Goal: Transaction & Acquisition: Obtain resource

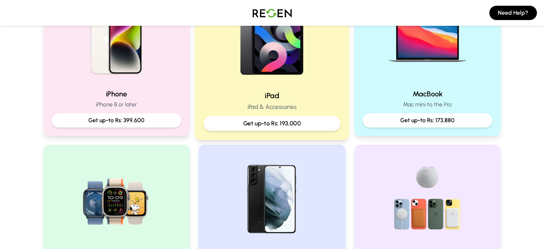
scroll to position [195, 0]
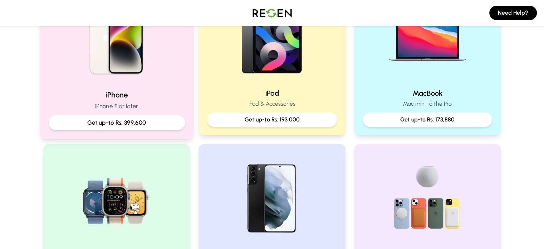
click at [155, 125] on p "Get up-to Rs: 399,600" at bounding box center [116, 122] width 124 height 9
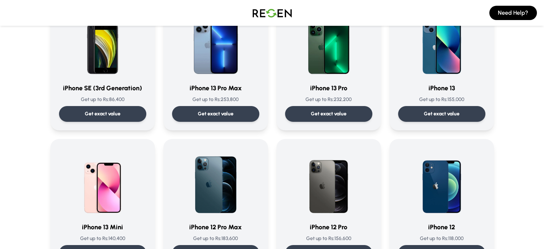
scroll to position [359, 0]
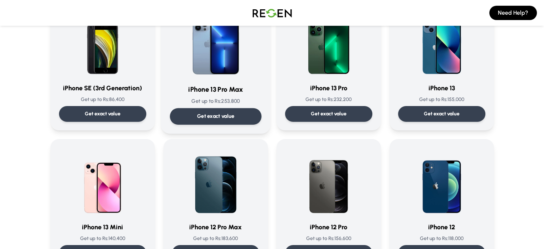
click at [242, 117] on div "Get exact value" at bounding box center [216, 116] width 92 height 16
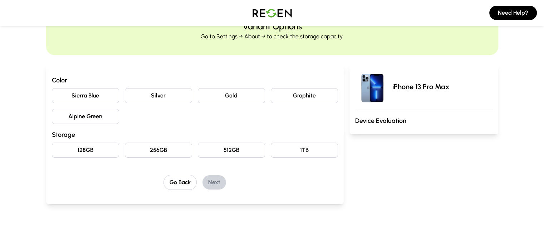
scroll to position [35, 0]
click at [62, 91] on button "Sierra Blue" at bounding box center [85, 95] width 67 height 15
click at [132, 149] on button "256GB" at bounding box center [158, 149] width 67 height 15
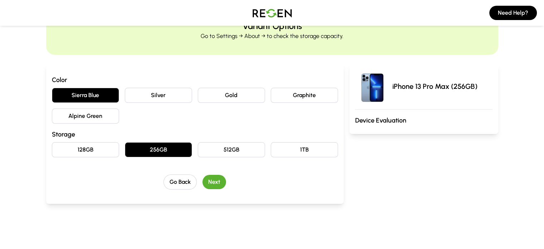
click at [203, 183] on button "Next" at bounding box center [214, 182] width 24 height 14
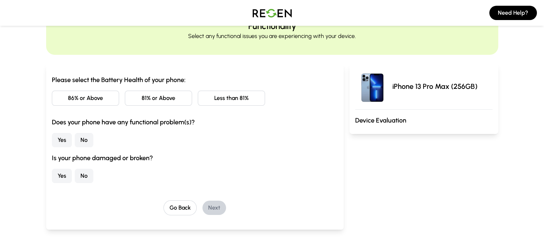
click at [207, 101] on button "Less than 81%" at bounding box center [231, 97] width 67 height 15
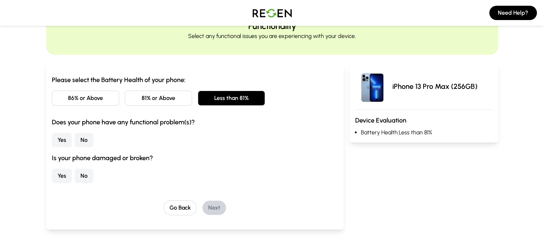
click at [75, 141] on button "No" at bounding box center [84, 140] width 19 height 14
click at [75, 170] on button "No" at bounding box center [84, 175] width 19 height 14
click at [203, 204] on button "Next" at bounding box center [214, 207] width 24 height 14
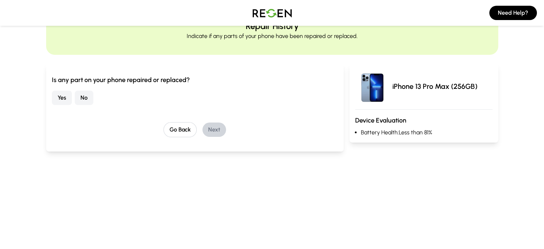
click at [75, 99] on button "No" at bounding box center [84, 97] width 19 height 14
click at [202, 124] on button "Next" at bounding box center [214, 129] width 24 height 14
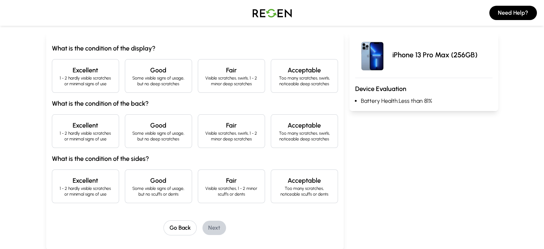
scroll to position [68, 0]
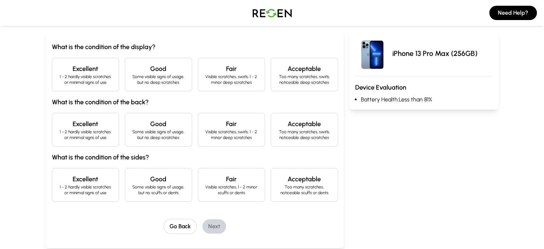
click at [79, 84] on p "1 - 2 hardly visible scratches or minimal signs of use" at bounding box center [85, 79] width 55 height 11
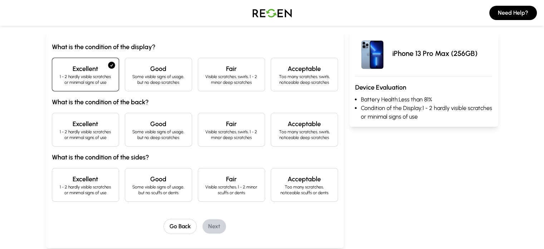
click at [144, 137] on p "Some visible signs of usage, but no deep scratches" at bounding box center [158, 134] width 55 height 11
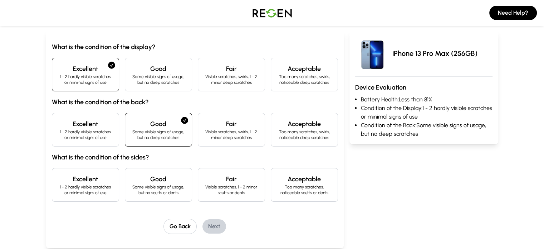
click at [145, 177] on h4 "Good" at bounding box center [158, 179] width 55 height 10
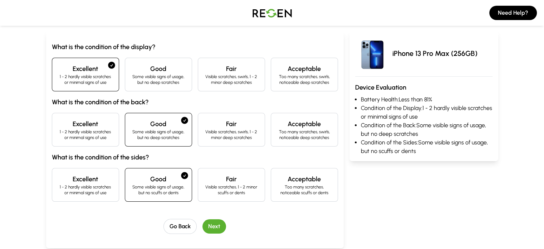
click at [202, 222] on button "Next" at bounding box center [214, 226] width 24 height 14
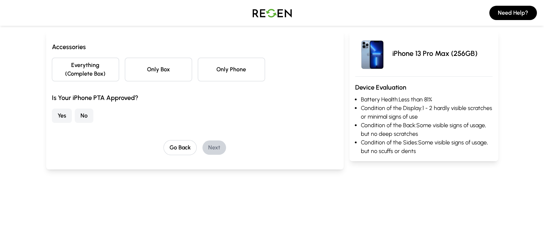
click at [63, 64] on button "Everything (Complete Box)" at bounding box center [85, 70] width 67 height 24
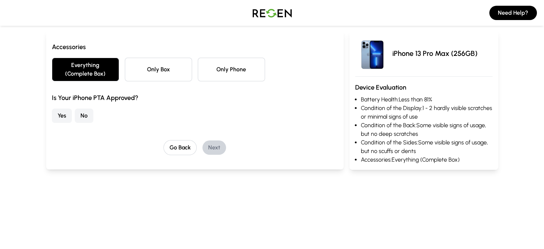
click at [125, 70] on button "Only Box" at bounding box center [158, 70] width 67 height 24
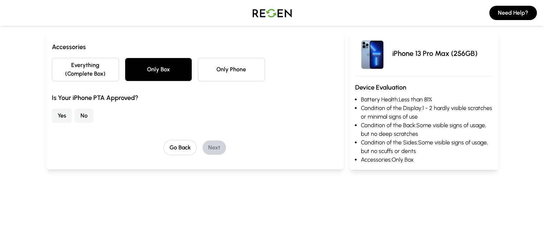
click at [75, 108] on button "No" at bounding box center [84, 115] width 19 height 14
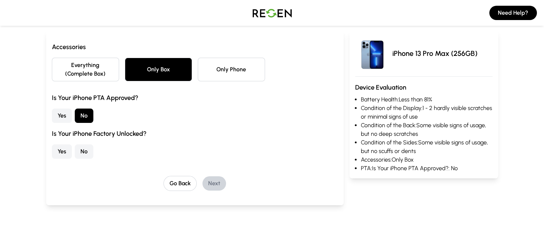
click at [52, 144] on button "Yes" at bounding box center [62, 151] width 20 height 14
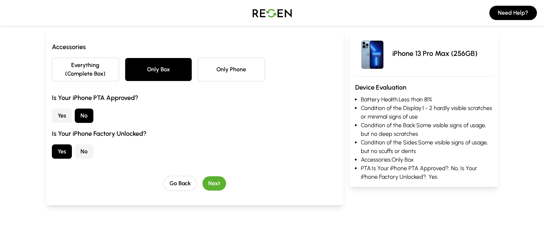
click at [75, 144] on button "No" at bounding box center [84, 151] width 19 height 14
click at [52, 144] on button "Yes" at bounding box center [62, 151] width 20 height 14
click at [202, 176] on button "Next" at bounding box center [214, 183] width 24 height 14
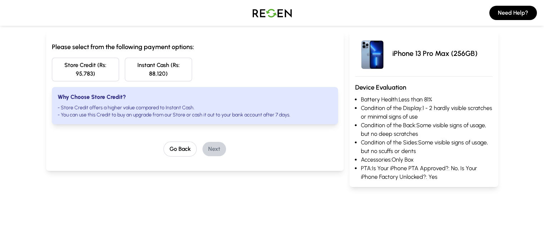
click at [66, 63] on button "Store Credit (Rs: 95,783)" at bounding box center [85, 70] width 67 height 24
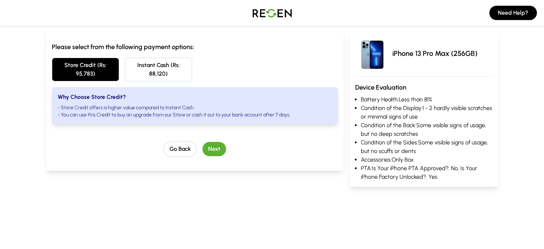
click at [203, 142] on button "Next" at bounding box center [214, 149] width 24 height 14
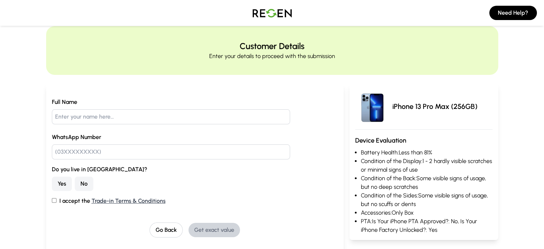
scroll to position [0, 0]
